Goal: Register for event/course

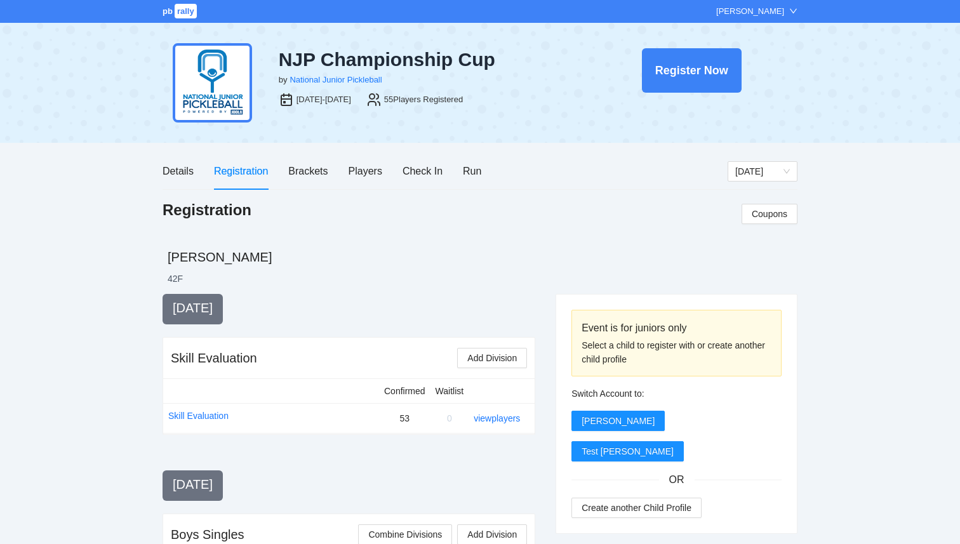
click at [188, 15] on span "rally" at bounding box center [186, 11] width 22 height 15
click at [377, 167] on div "Players" at bounding box center [366, 171] width 34 height 16
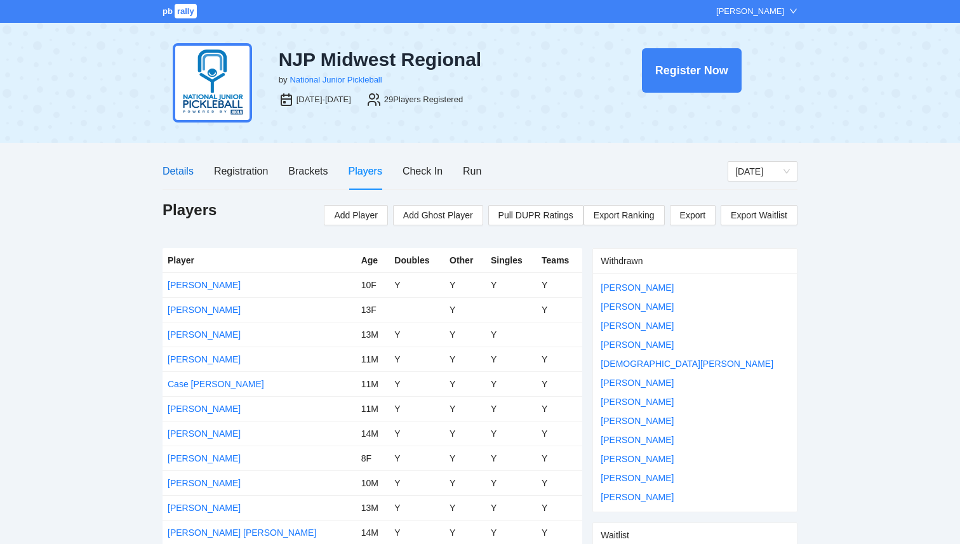
click at [173, 177] on div "Details" at bounding box center [178, 171] width 31 height 16
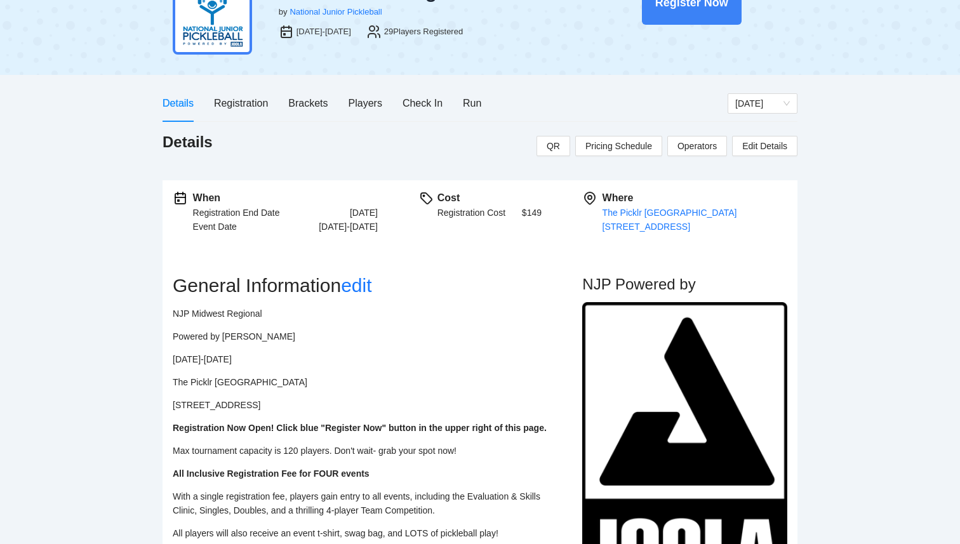
scroll to position [39, 0]
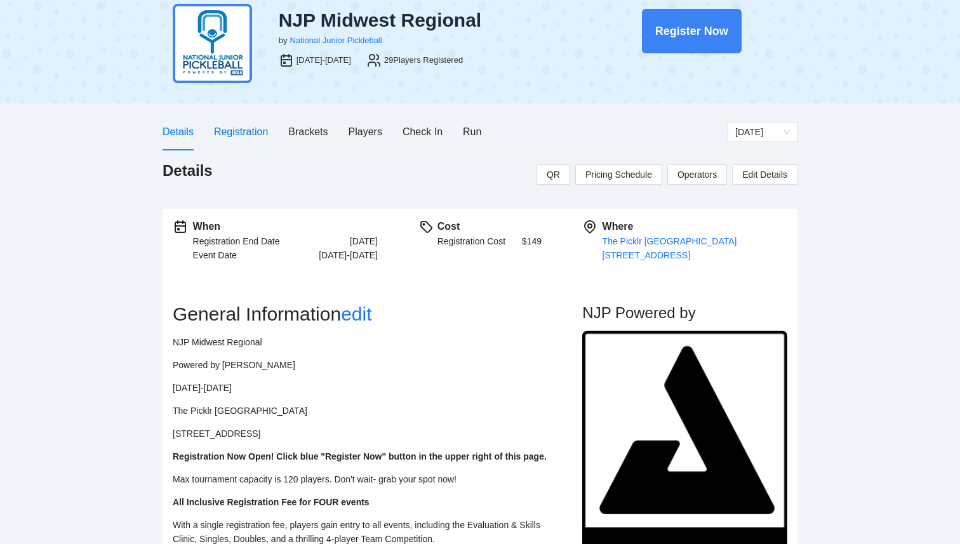
click at [258, 135] on div "Registration" at bounding box center [241, 132] width 54 height 16
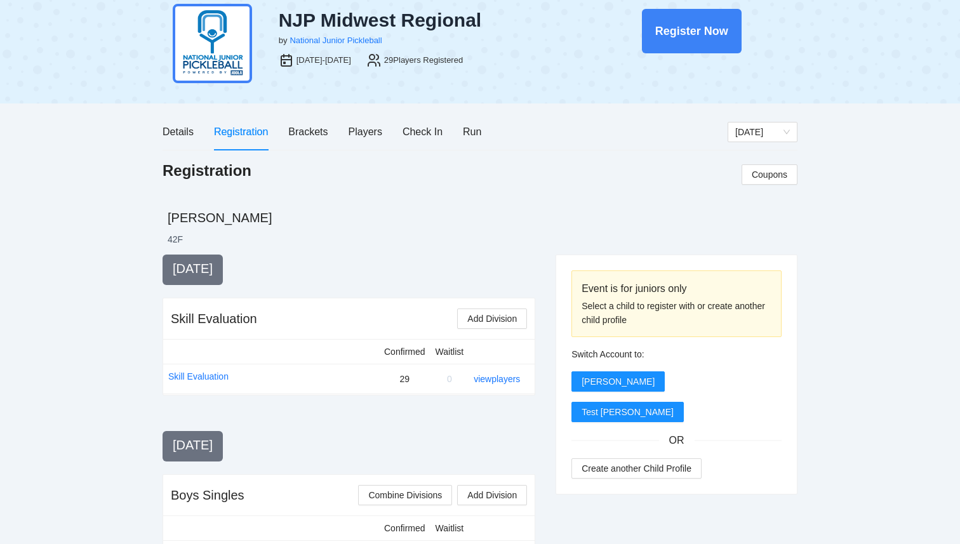
click at [201, 129] on div "Details Registration Brackets Players Check In Run" at bounding box center [322, 132] width 319 height 36
click at [177, 129] on div "Details" at bounding box center [178, 132] width 31 height 16
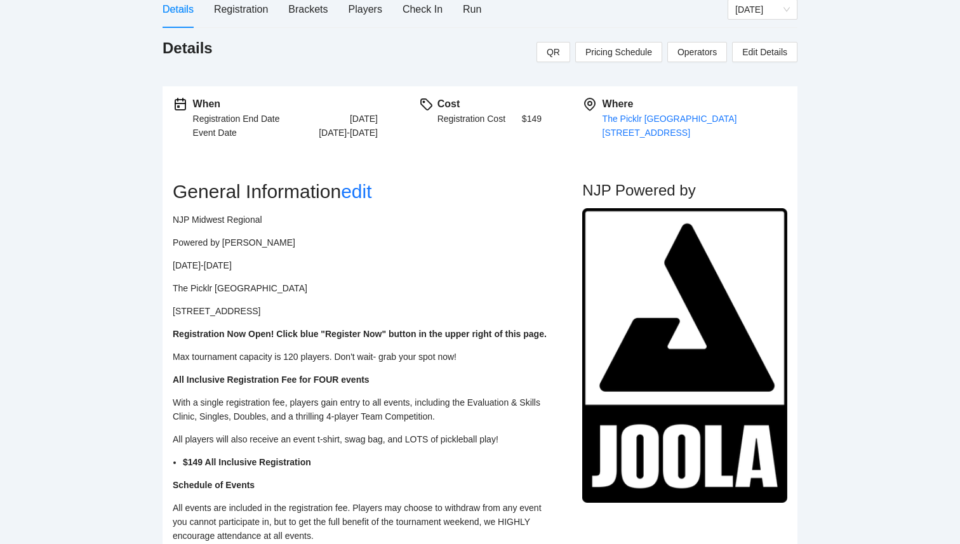
scroll to position [0, 0]
